Goal: Browse casually: Explore the website without a specific task or goal

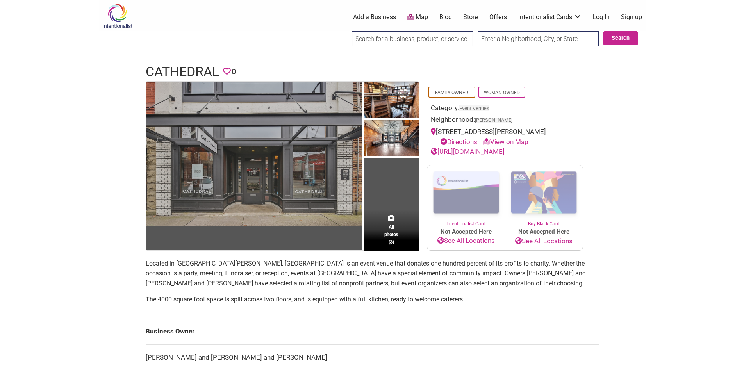
click at [286, 147] on img at bounding box center [254, 154] width 216 height 144
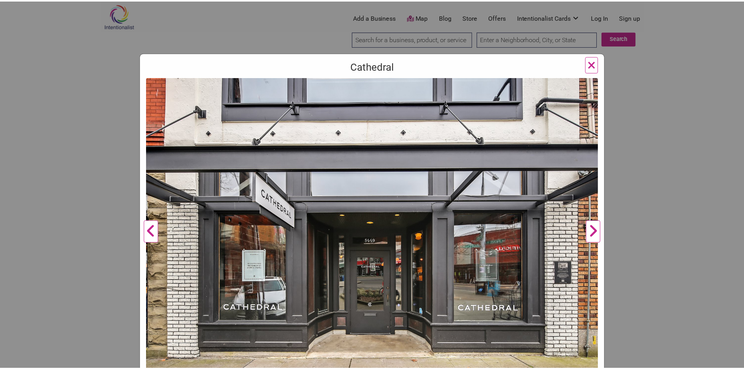
scroll to position [39, 0]
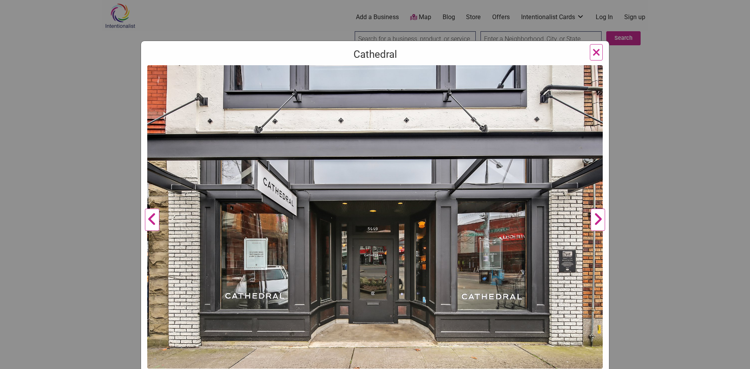
click at [594, 225] on button "Next" at bounding box center [597, 220] width 21 height 310
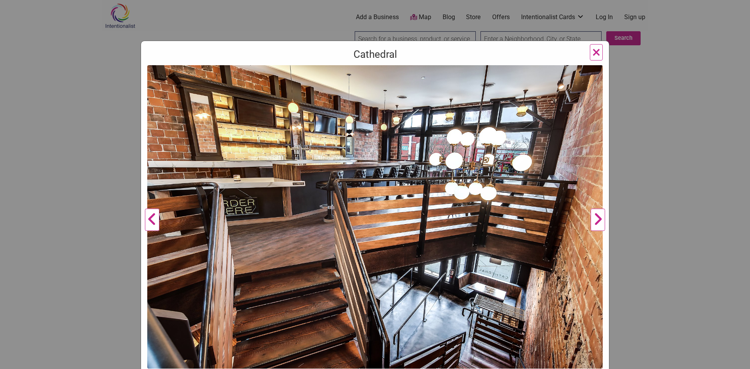
click at [594, 225] on button "Next" at bounding box center [597, 220] width 21 height 310
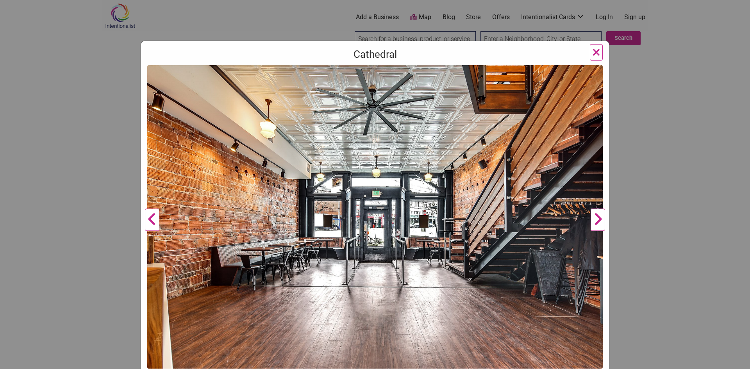
click at [594, 225] on button "Next" at bounding box center [597, 220] width 21 height 310
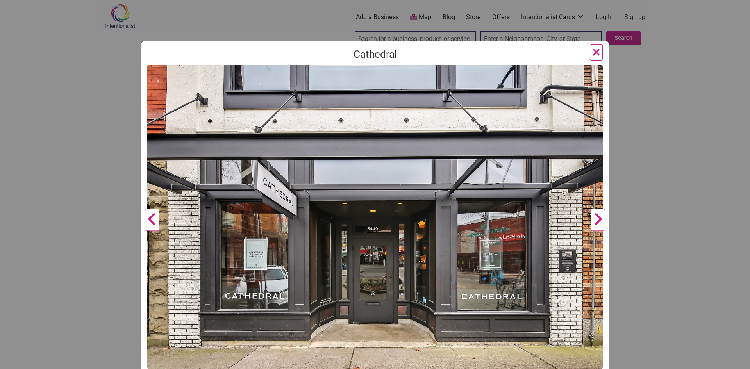
click at [594, 225] on button "Next" at bounding box center [597, 220] width 21 height 310
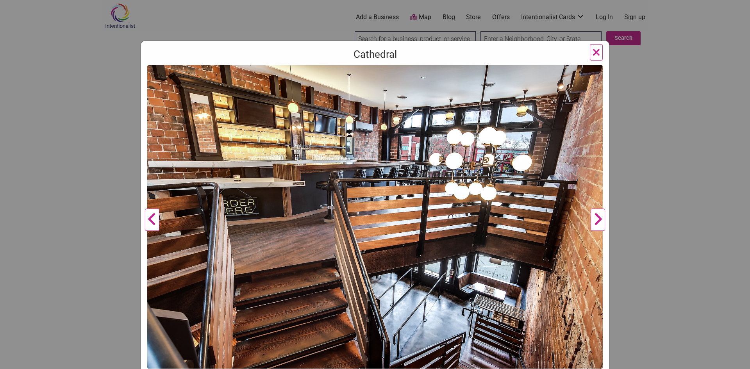
click at [594, 225] on button "Next" at bounding box center [597, 220] width 21 height 310
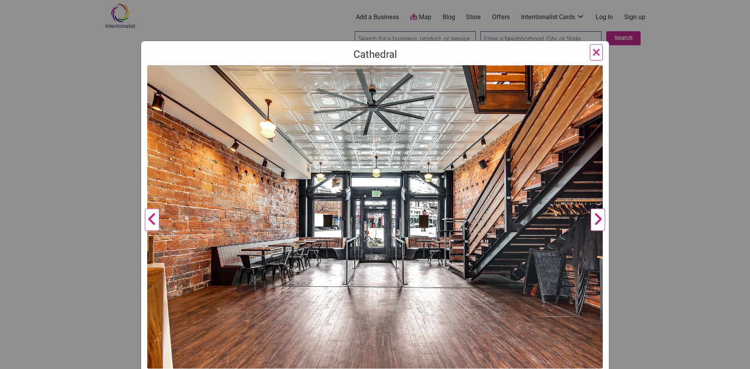
click at [594, 225] on button "Next" at bounding box center [597, 220] width 21 height 310
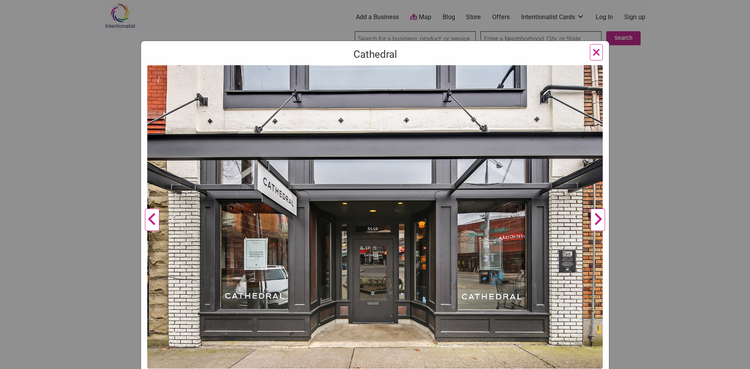
click at [594, 218] on button "Next" at bounding box center [597, 220] width 21 height 310
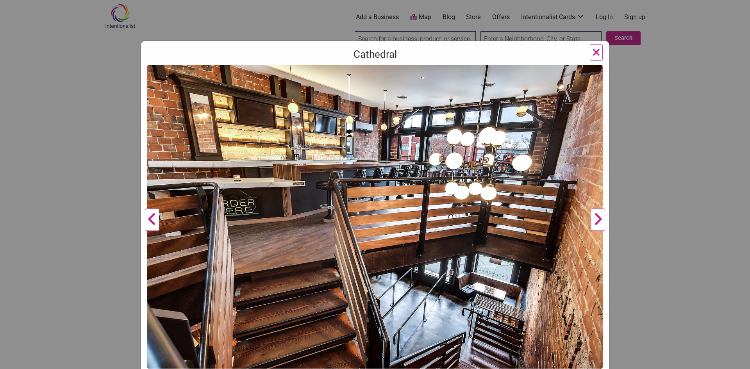
click at [592, 52] on span "×" at bounding box center [596, 52] width 8 height 18
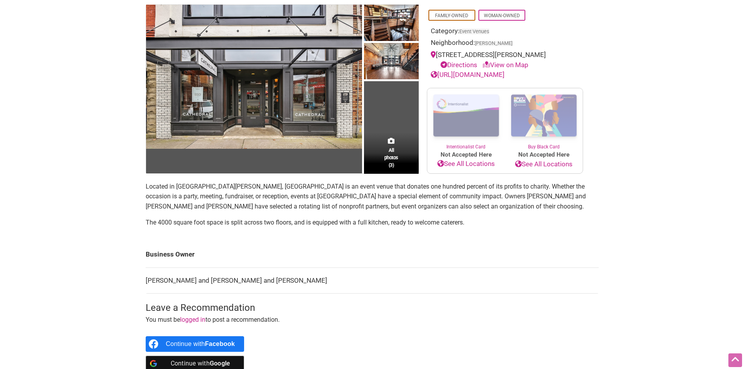
scroll to position [117, 0]
